Goal: Navigation & Orientation: Find specific page/section

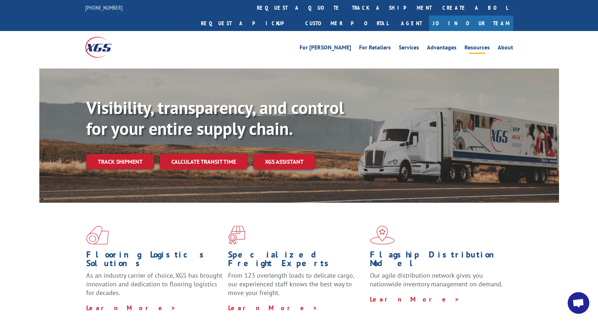
click at [477, 45] on link "Resources" at bounding box center [476, 49] width 25 height 8
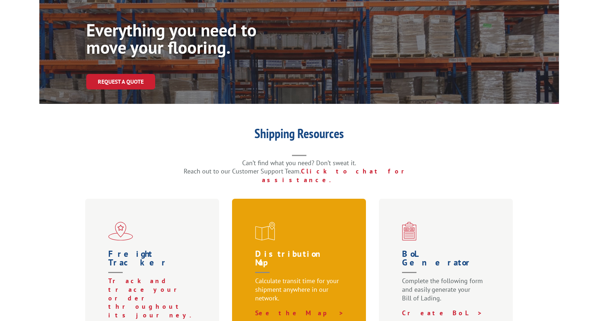
scroll to position [72, 0]
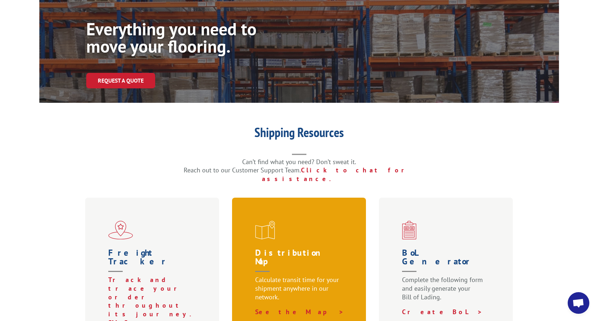
click at [291, 216] on div "Distribution Map Calculate transit time for your shipment anywhere in our netwo…" at bounding box center [299, 291] width 134 height 187
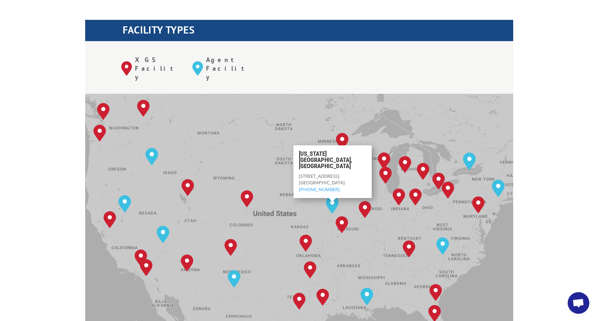
scroll to position [324, 0]
